Goal: Information Seeking & Learning: Compare options

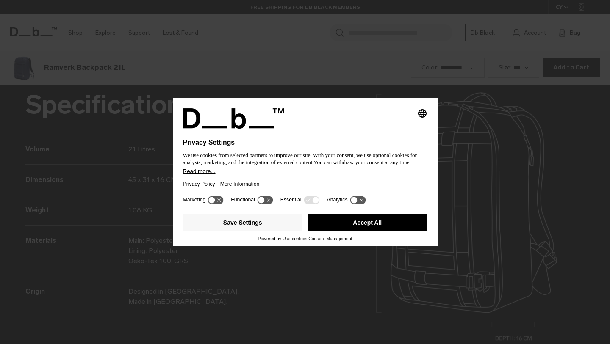
scroll to position [1033, 0]
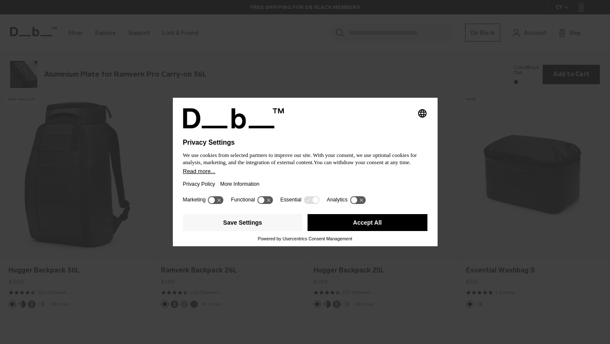
scroll to position [1033, 0]
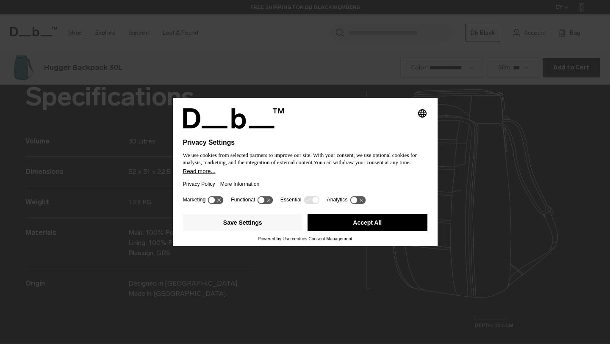
scroll to position [1033, 0]
